Goal: Transaction & Acquisition: Download file/media

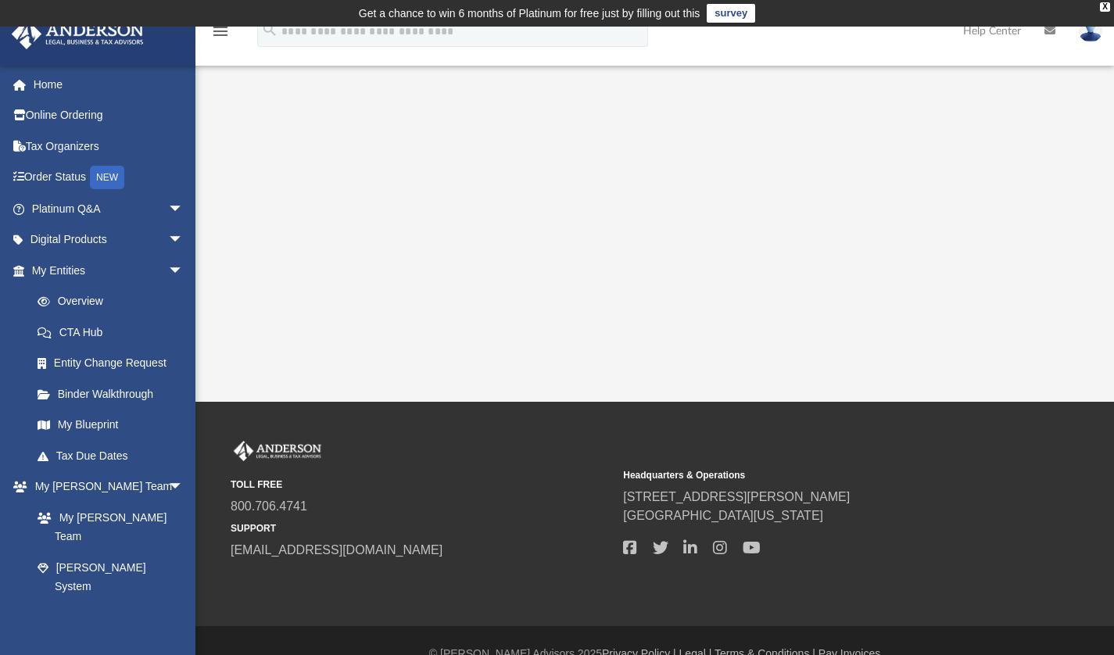
click at [168, 203] on span "arrow_drop_down" at bounding box center [183, 209] width 31 height 32
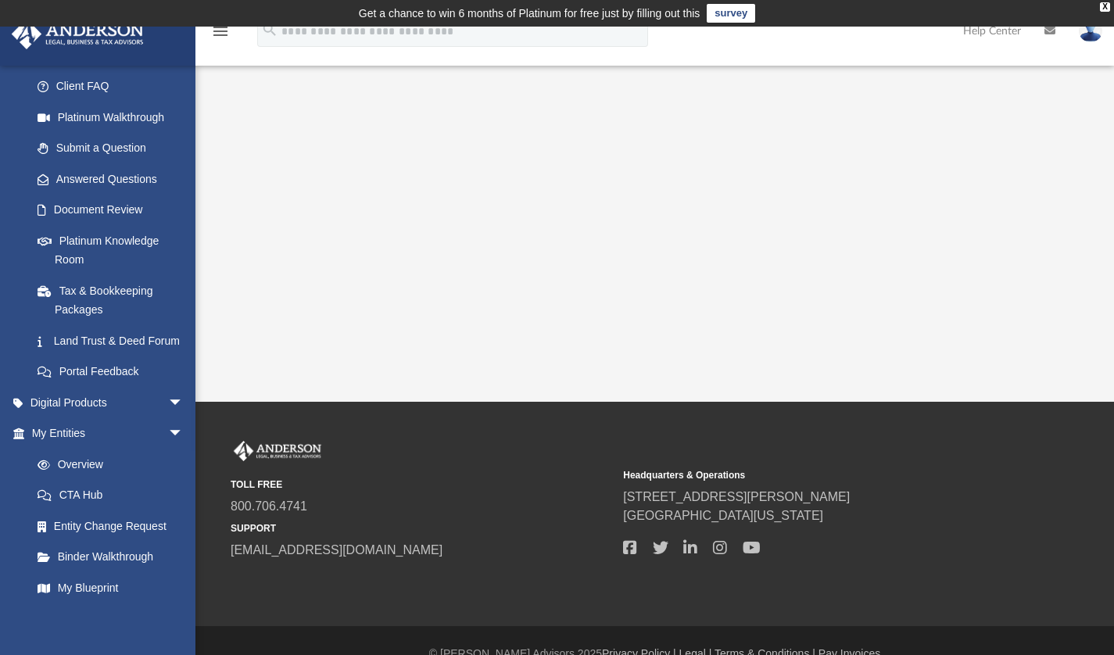
scroll to position [154, 0]
click at [168, 450] on span "arrow_drop_down" at bounding box center [183, 434] width 31 height 32
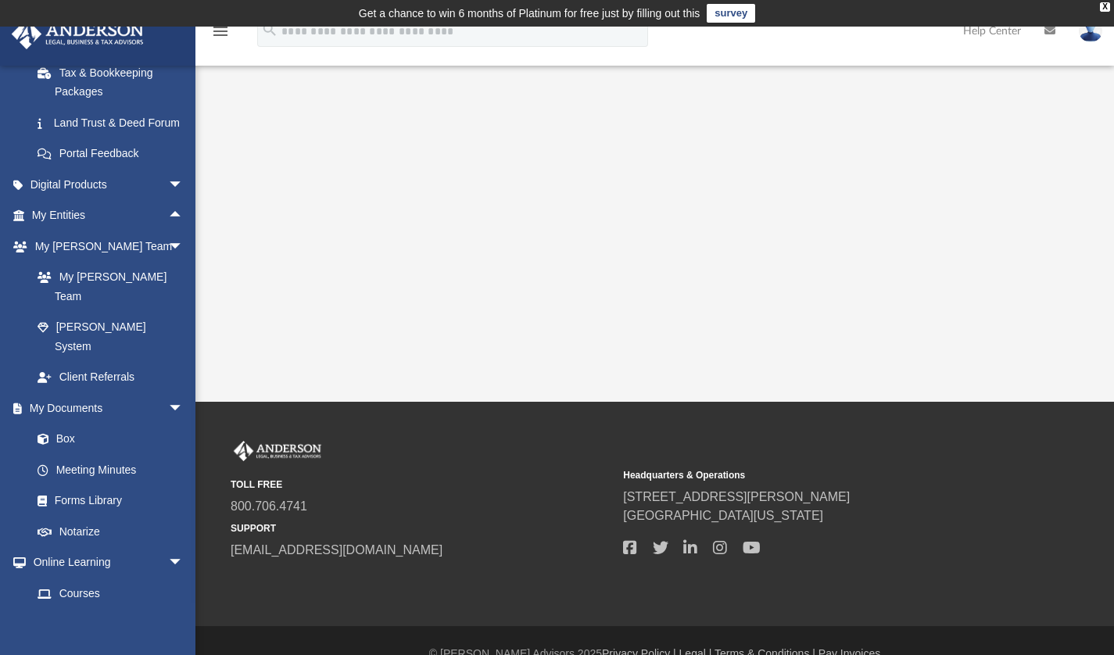
scroll to position [374, 0]
click at [63, 421] on link "Box" at bounding box center [107, 436] width 170 height 31
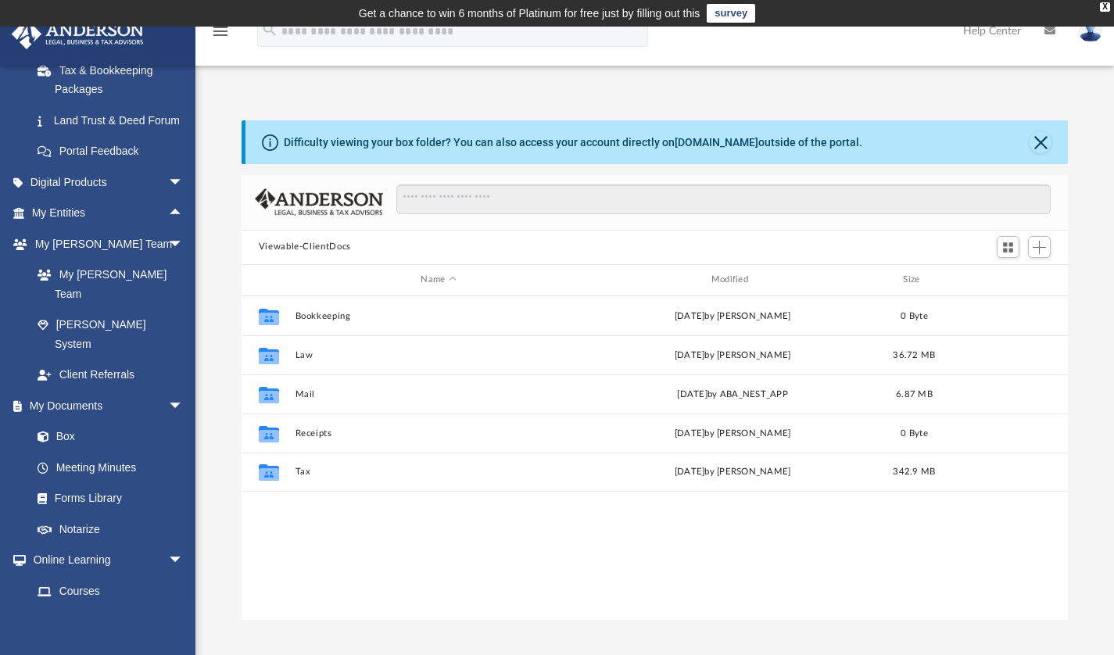
scroll to position [343, 815]
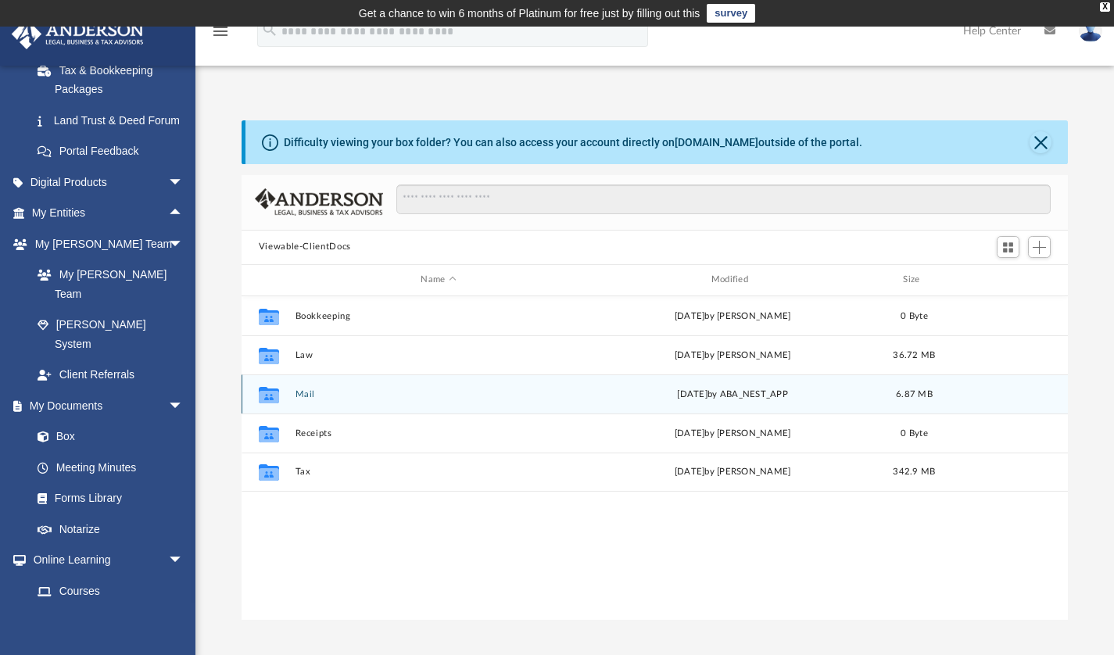
click at [302, 387] on div "Collaborated Folder Mail [DATE] by ABA_NEST_APP 6.87 MB" at bounding box center [655, 394] width 827 height 39
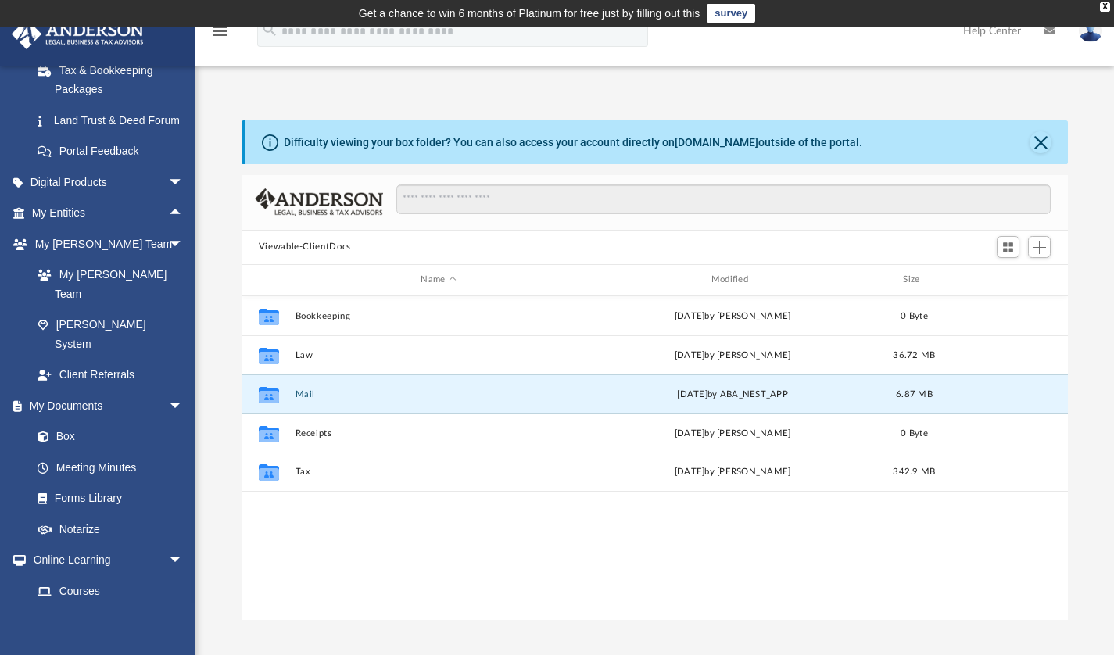
click at [302, 395] on button "Mail" at bounding box center [438, 394] width 287 height 10
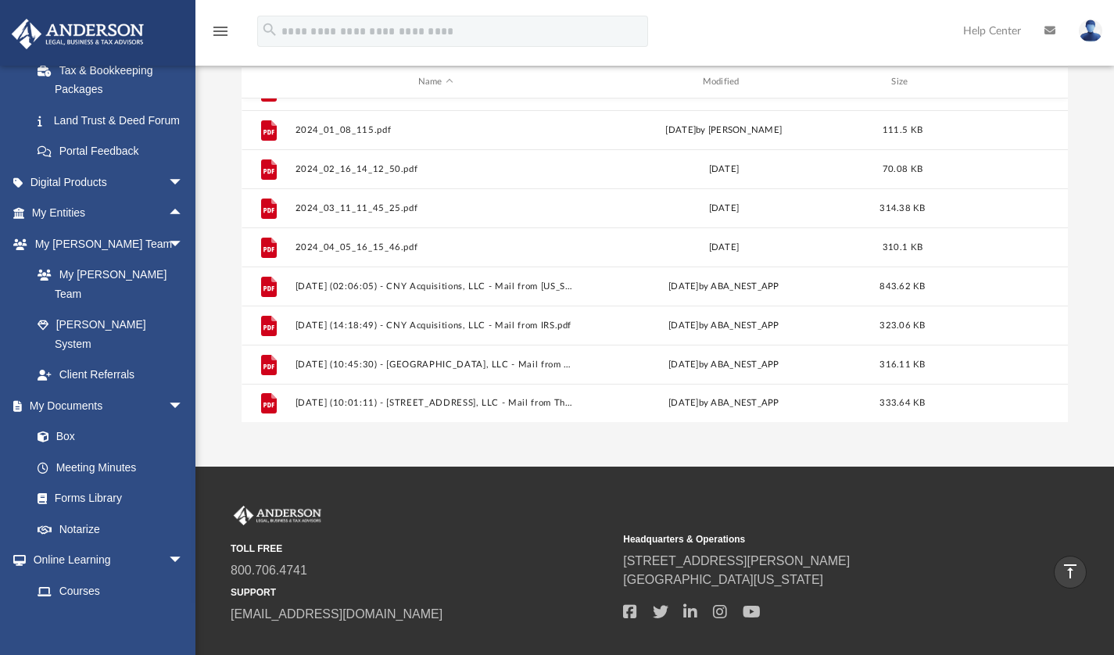
scroll to position [197, 0]
click at [467, 400] on button "[DATE] (10:01:11) - [STREET_ADDRESS], LLC - Mail from The [PERSON_NAME] Nationa…" at bounding box center [436, 404] width 282 height 10
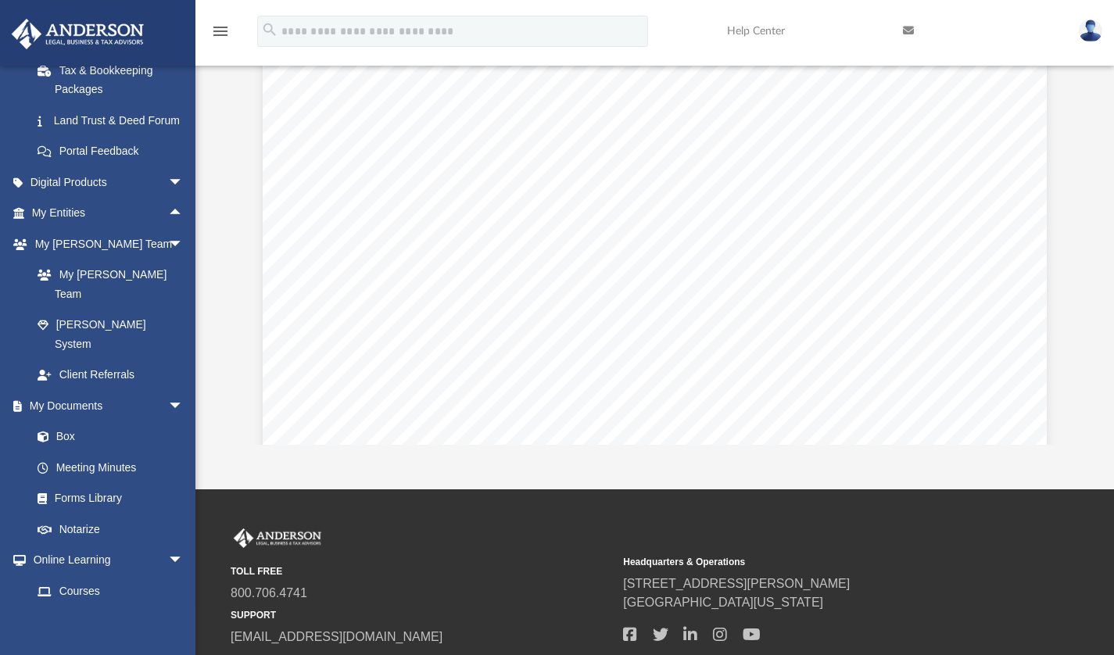
scroll to position [0, 0]
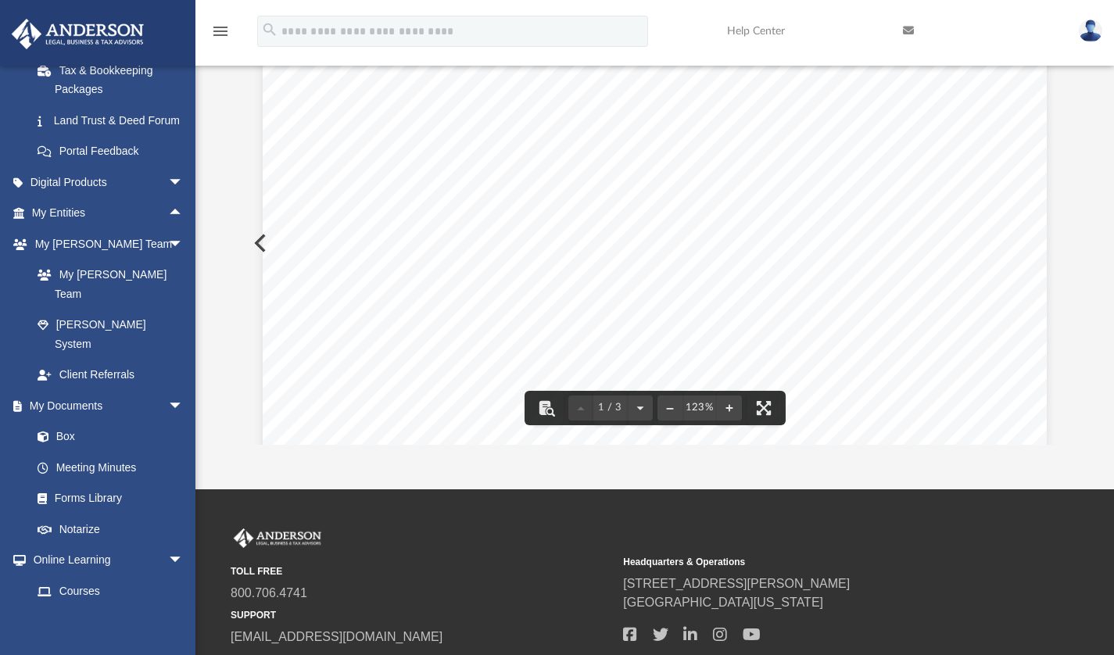
drag, startPoint x: 607, startPoint y: 287, endPoint x: 548, endPoint y: 277, distance: 59.5
click at [548, 277] on div "Page 1" at bounding box center [655, 556] width 784 height 1006
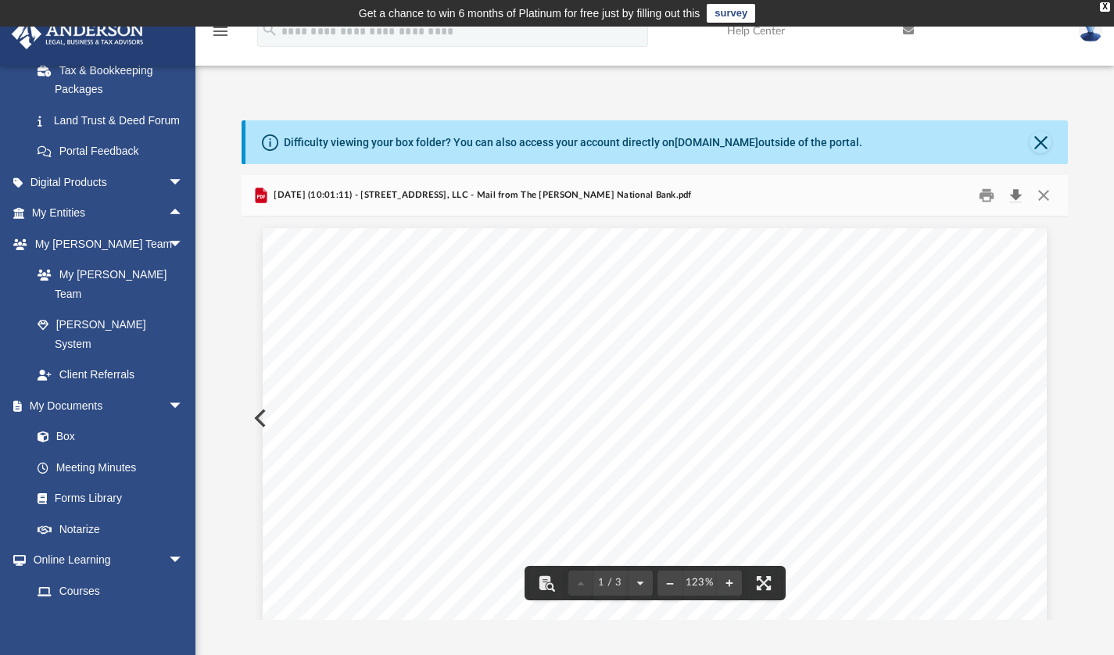
click at [1018, 192] on button "Download" at bounding box center [1016, 195] width 28 height 24
